Goal: Task Accomplishment & Management: Use online tool/utility

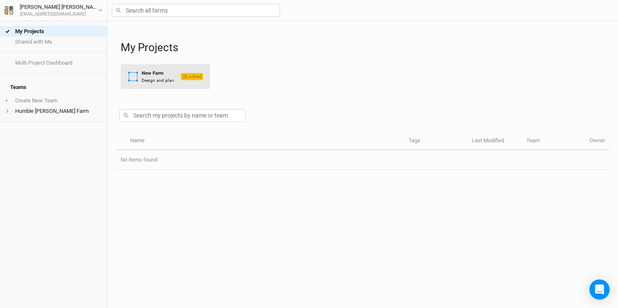
click at [164, 76] on div "New Farm" at bounding box center [158, 73] width 32 height 7
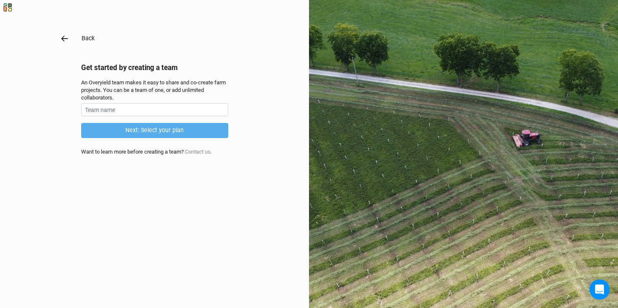
click at [67, 42] on icon "button" at bounding box center [64, 38] width 9 height 9
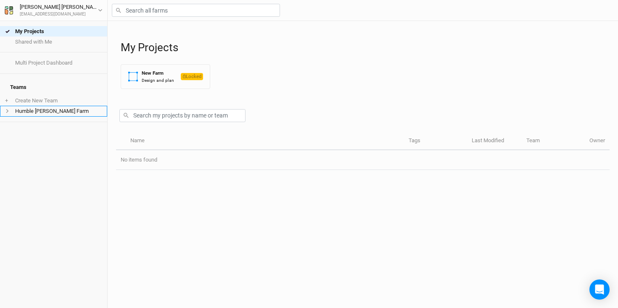
click at [52, 106] on li "Humble [PERSON_NAME] Farm" at bounding box center [53, 111] width 107 height 11
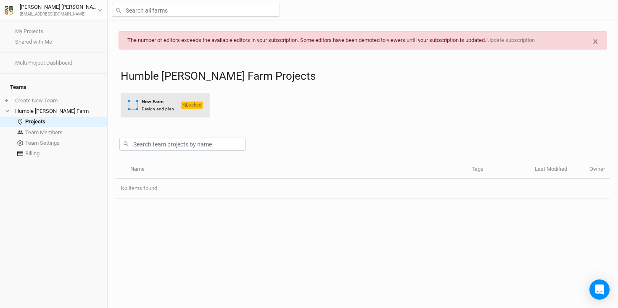
click at [159, 104] on div "New Farm" at bounding box center [158, 101] width 32 height 7
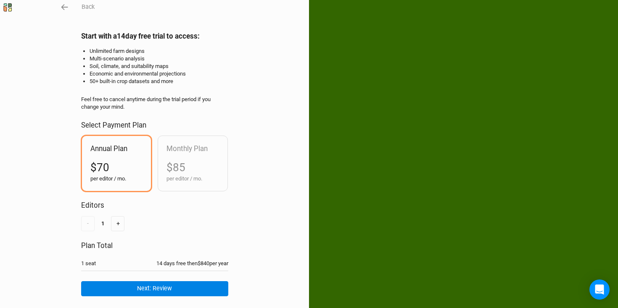
scroll to position [41, 0]
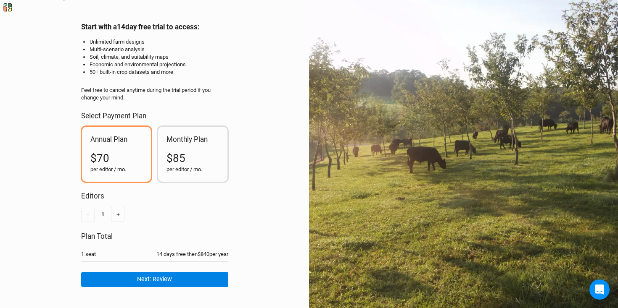
click at [195, 155] on div "$85" at bounding box center [192, 158] width 53 height 15
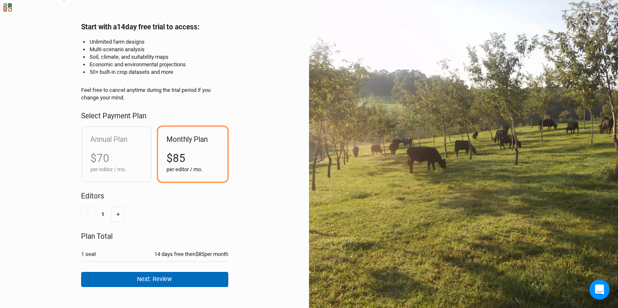
click at [160, 277] on button "Next: Review" at bounding box center [154, 279] width 147 height 15
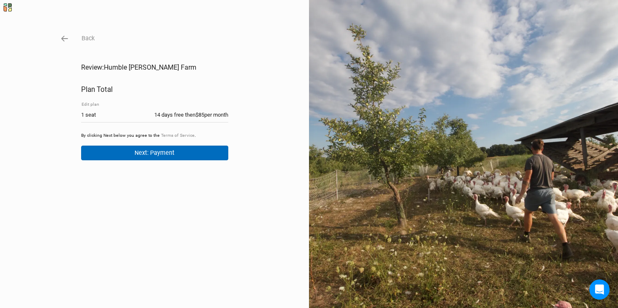
click at [168, 153] on button "Next: Payment" at bounding box center [154, 153] width 147 height 15
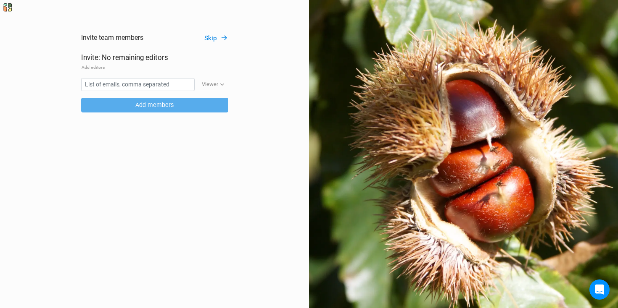
click at [212, 33] on div "Invite team members Skip Invite: No remaining editors Add editors Viewer Viewer…" at bounding box center [309, 154] width 618 height 308
click at [213, 38] on button "Skip" at bounding box center [216, 39] width 24 height 10
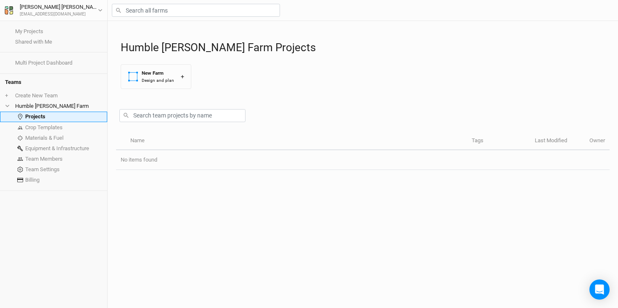
click at [53, 117] on link "Projects" at bounding box center [53, 117] width 107 height 11
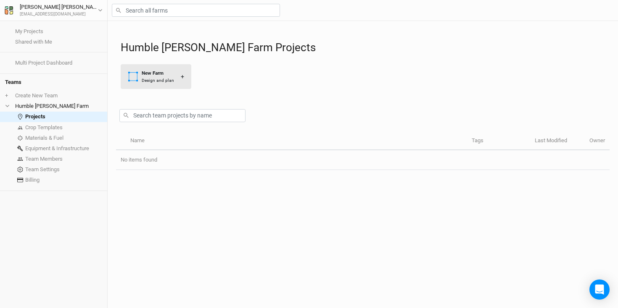
click at [172, 75] on div "New Farm" at bounding box center [158, 73] width 32 height 7
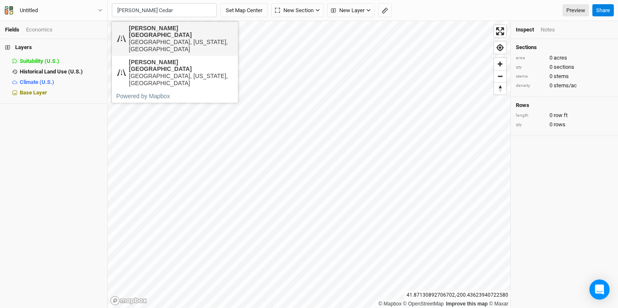
click at [178, 39] on div "[GEOGRAPHIC_DATA], [US_STATE], [GEOGRAPHIC_DATA]" at bounding box center [181, 46] width 105 height 14
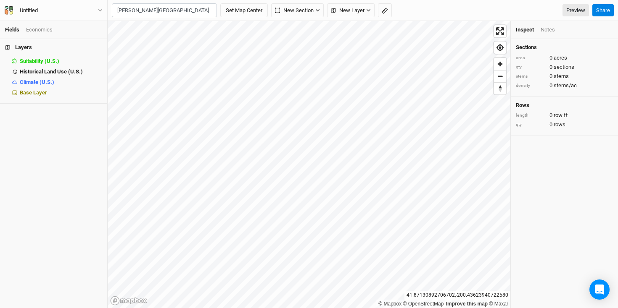
type input "[PERSON_NAME][GEOGRAPHIC_DATA][US_STATE], [GEOGRAPHIC_DATA]"
click at [34, 91] on span "Base Layer" at bounding box center [33, 93] width 27 height 6
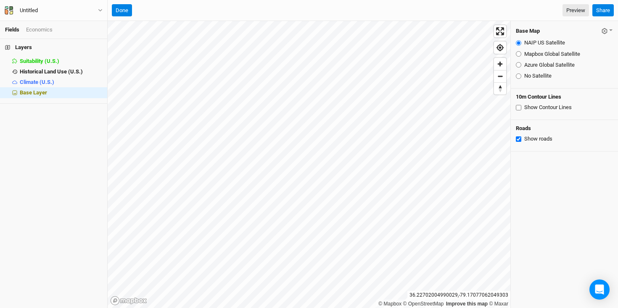
click at [518, 52] on input "Mapbox Global Satellite" at bounding box center [518, 53] width 5 height 5
radio input "true"
click at [517, 41] on input "NAIP US Satellite" at bounding box center [518, 42] width 5 height 5
radio input "true"
click at [517, 64] on input "Azure Global Satellite" at bounding box center [518, 64] width 5 height 5
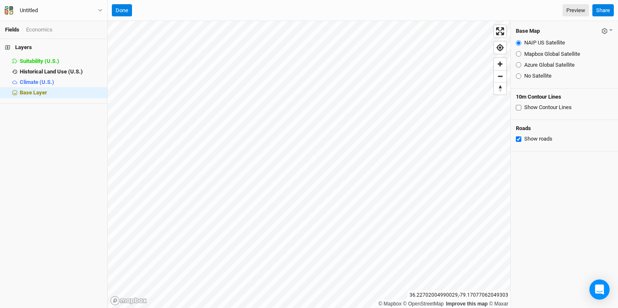
radio input "true"
click at [517, 53] on input "Mapbox Global Satellite" at bounding box center [518, 53] width 5 height 5
radio input "true"
click at [519, 43] on input "NAIP US Satellite" at bounding box center [518, 42] width 5 height 5
radio input "true"
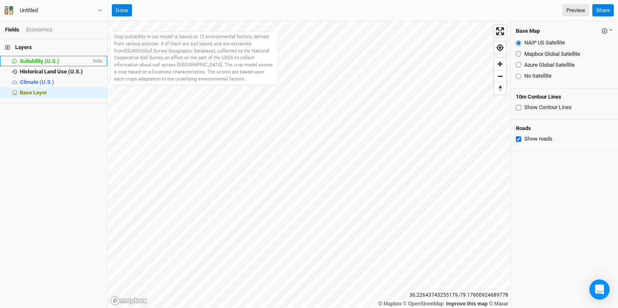
click at [42, 62] on span "Suitability (U.S.)" at bounding box center [40, 61] width 40 height 6
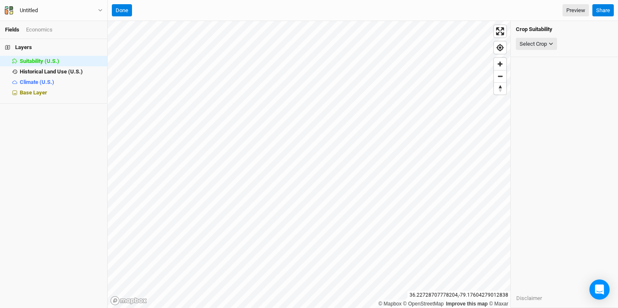
click at [40, 150] on div "Layers Suitability (U.S.) hide Historical Land Use (U.S.) hide Climate (U.S.) h…" at bounding box center [53, 173] width 107 height 269
click at [26, 46] on h4 "Layers" at bounding box center [53, 47] width 107 height 17
click at [39, 30] on div "Economics" at bounding box center [39, 30] width 26 height 8
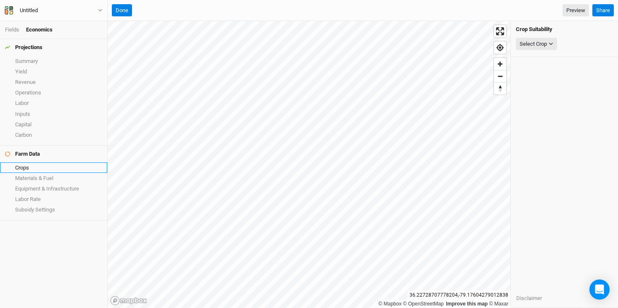
click at [26, 163] on link "Crops" at bounding box center [53, 168] width 107 height 11
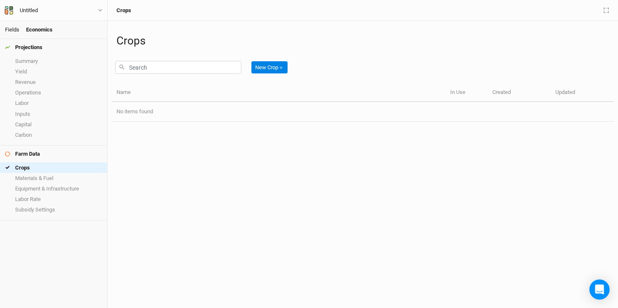
click at [10, 29] on link "Fields" at bounding box center [12, 29] width 14 height 6
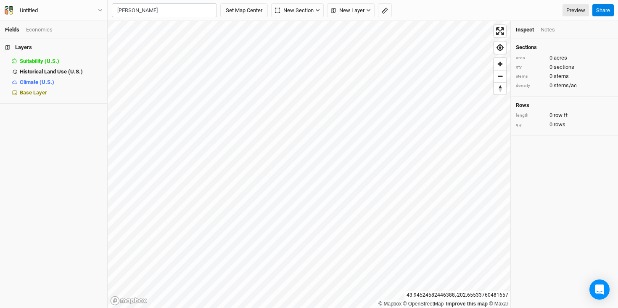
click at [151, 16] on input "[PERSON_NAME]" at bounding box center [164, 10] width 105 height 14
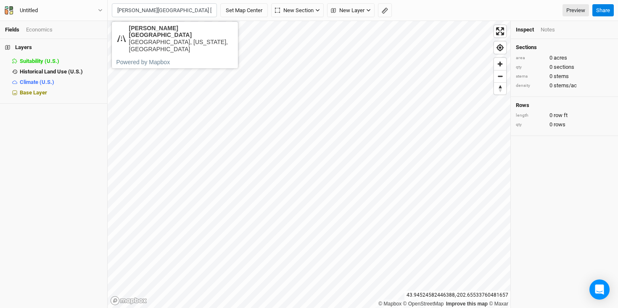
click at [206, 12] on input "[PERSON_NAME][GEOGRAPHIC_DATA] [US_STATE]" at bounding box center [164, 10] width 105 height 14
click at [156, 39] on div "[GEOGRAPHIC_DATA], [US_STATE], [GEOGRAPHIC_DATA]" at bounding box center [181, 46] width 105 height 14
type input "[PERSON_NAME][GEOGRAPHIC_DATA][US_STATE], [GEOGRAPHIC_DATA]"
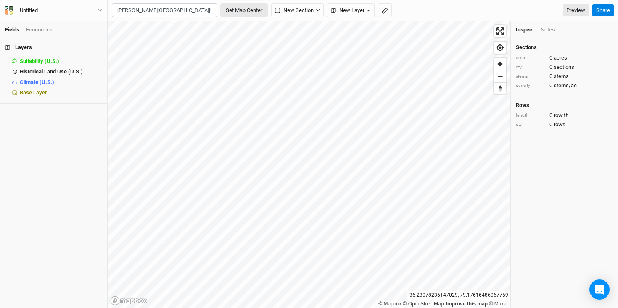
click at [249, 11] on button "Set Map Center" at bounding box center [243, 10] width 47 height 14
click at [142, 11] on span "New Section" at bounding box center [135, 10] width 39 height 8
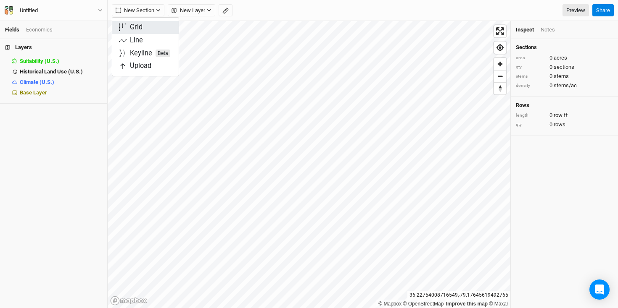
click at [140, 28] on div "Grid" at bounding box center [136, 28] width 13 height 10
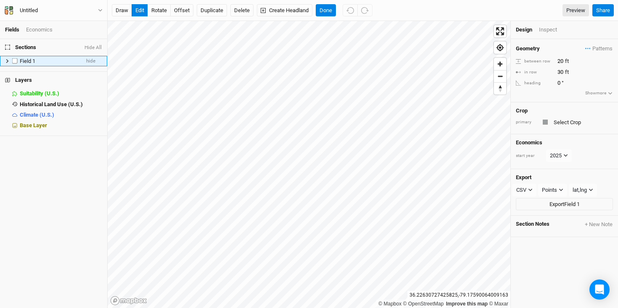
click at [44, 60] on div "Field 1" at bounding box center [50, 61] width 60 height 7
click at [325, 11] on button "Done" at bounding box center [326, 10] width 20 height 13
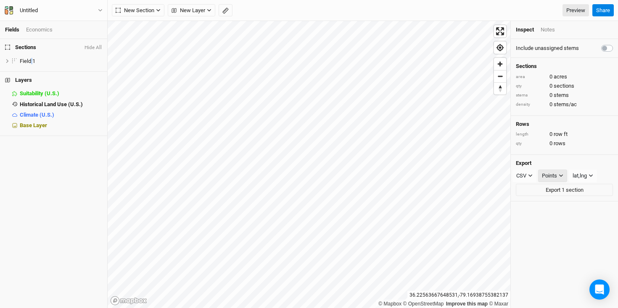
click at [555, 172] on div "Points" at bounding box center [549, 176] width 15 height 8
click at [587, 145] on div "qty 0 rows" at bounding box center [564, 144] width 97 height 8
click at [53, 63] on div "Field 1" at bounding box center [50, 61] width 60 height 7
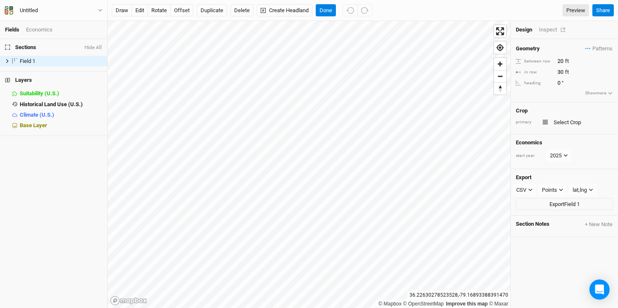
click at [548, 29] on div "Inspect" at bounding box center [554, 30] width 30 height 8
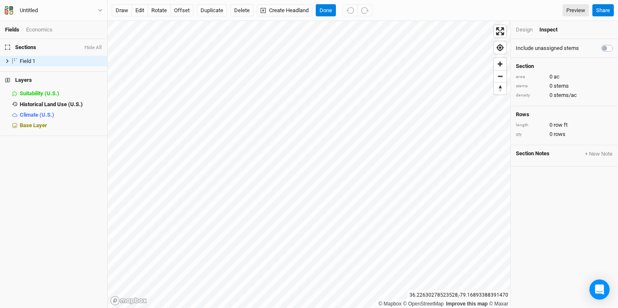
click at [525, 29] on div "Design" at bounding box center [524, 30] width 17 height 8
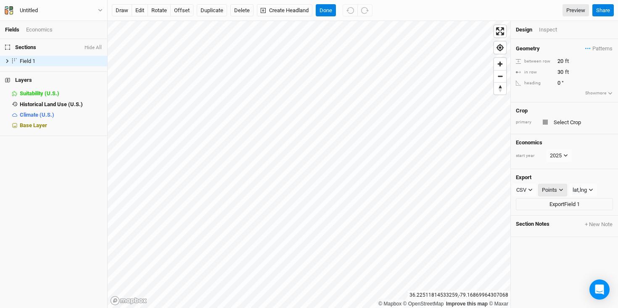
click at [554, 186] on div "Points" at bounding box center [549, 190] width 15 height 8
click at [559, 208] on span "Points" at bounding box center [557, 205] width 19 height 10
click at [551, 253] on div "Geometry Patterns ＋ New in-row pattern between row 20 ft in row 30 ft heading 0…" at bounding box center [564, 173] width 107 height 269
click at [572, 121] on input "text" at bounding box center [582, 122] width 62 height 10
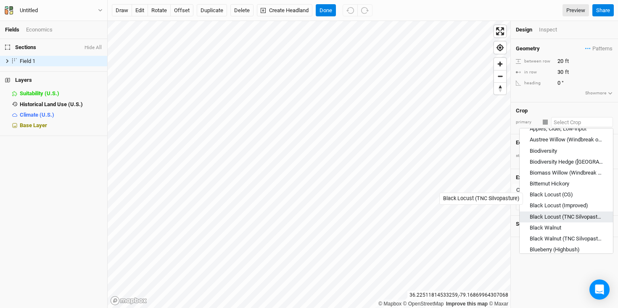
scroll to position [88, 0]
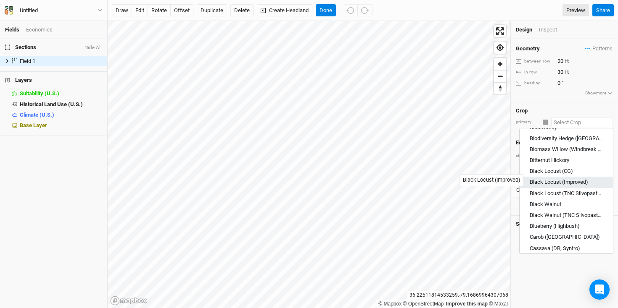
click at [552, 179] on div "Black Locust (Improved)" at bounding box center [559, 183] width 58 height 8
type input "Black Locust (Improved)"
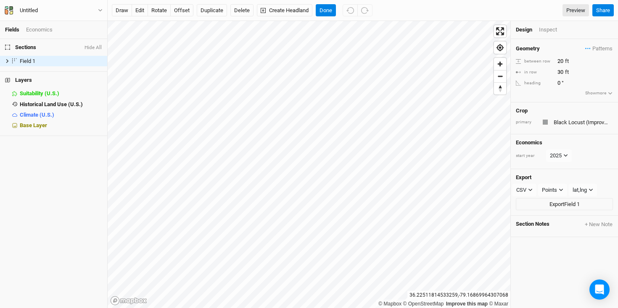
type input "12"
click at [280, 13] on button "Create Headland" at bounding box center [284, 10] width 55 height 13
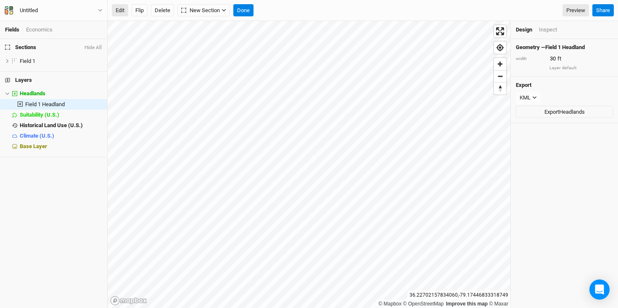
click at [121, 12] on button "Edit" at bounding box center [120, 10] width 16 height 13
click at [137, 9] on button "Flip" at bounding box center [140, 10] width 16 height 13
click at [142, 8] on button "Flip" at bounding box center [140, 10] width 16 height 13
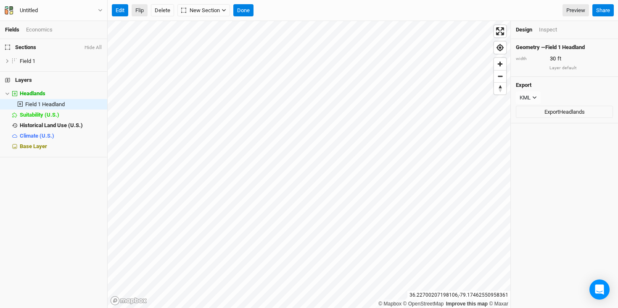
click at [142, 8] on button "Flip" at bounding box center [140, 10] width 16 height 13
click at [206, 9] on span "New Section" at bounding box center [200, 10] width 39 height 8
click at [287, 11] on div "Edit Flip Delete New Section Done Preview" at bounding box center [350, 10] width 477 height 13
click at [243, 11] on button "Done" at bounding box center [243, 10] width 20 height 13
click at [21, 100] on label at bounding box center [20, 104] width 11 height 11
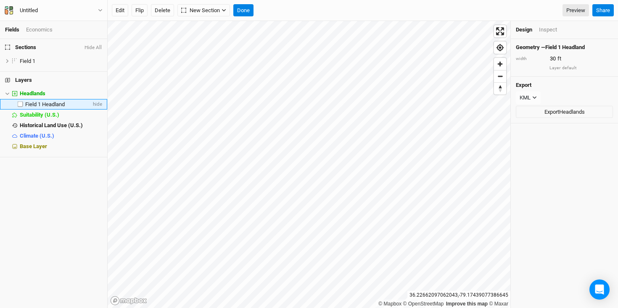
click at [21, 102] on input "checkbox" at bounding box center [20, 104] width 5 height 5
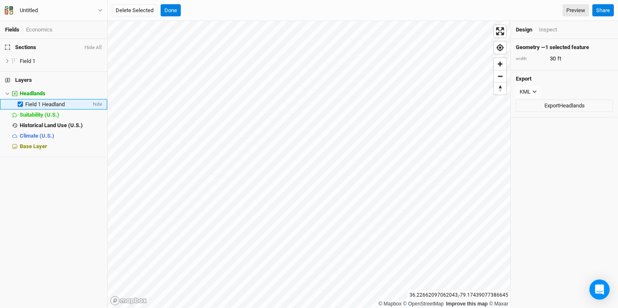
click at [21, 102] on label at bounding box center [20, 104] width 11 height 11
click at [21, 102] on input "checkbox" at bounding box center [20, 104] width 5 height 5
checkbox input "false"
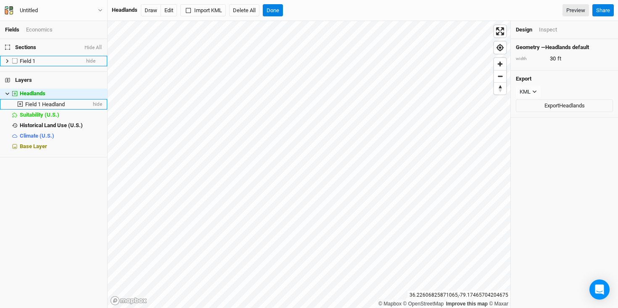
click at [40, 60] on div "Field 1" at bounding box center [50, 61] width 60 height 7
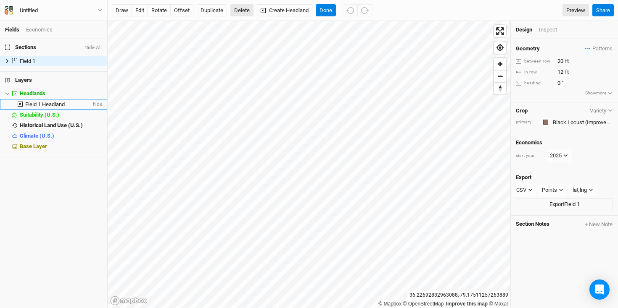
click at [240, 12] on button "Delete" at bounding box center [241, 10] width 23 height 13
click at [255, 11] on button "Confirm" at bounding box center [248, 10] width 26 height 13
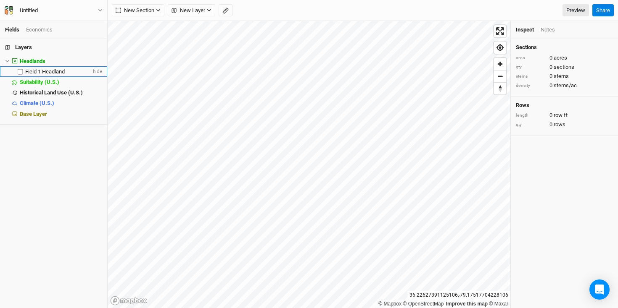
click at [56, 70] on span "Field 1 Headland" at bounding box center [45, 72] width 40 height 6
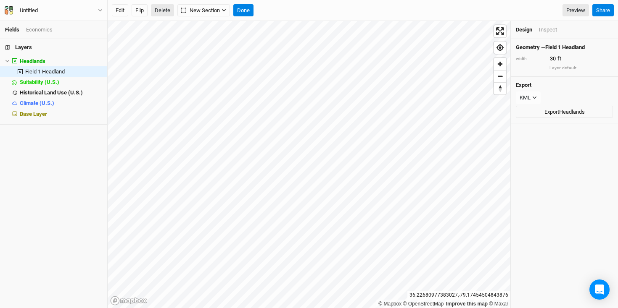
click at [164, 12] on button "Delete" at bounding box center [162, 10] width 23 height 13
click at [273, 13] on button "Confirm" at bounding box center [271, 10] width 26 height 13
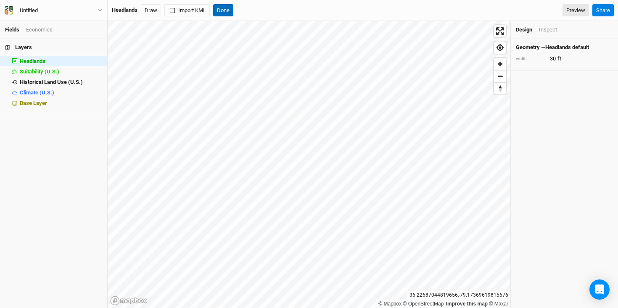
click at [225, 9] on button "Done" at bounding box center [223, 10] width 20 height 13
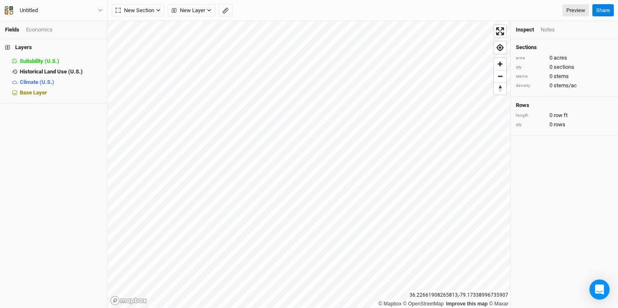
click at [54, 110] on div "Layers Suitability (U.S.) hide Historical Land Use (U.S.) hide Climate (U.S.) h…" at bounding box center [53, 173] width 107 height 269
